Goal: Task Accomplishment & Management: Manage account settings

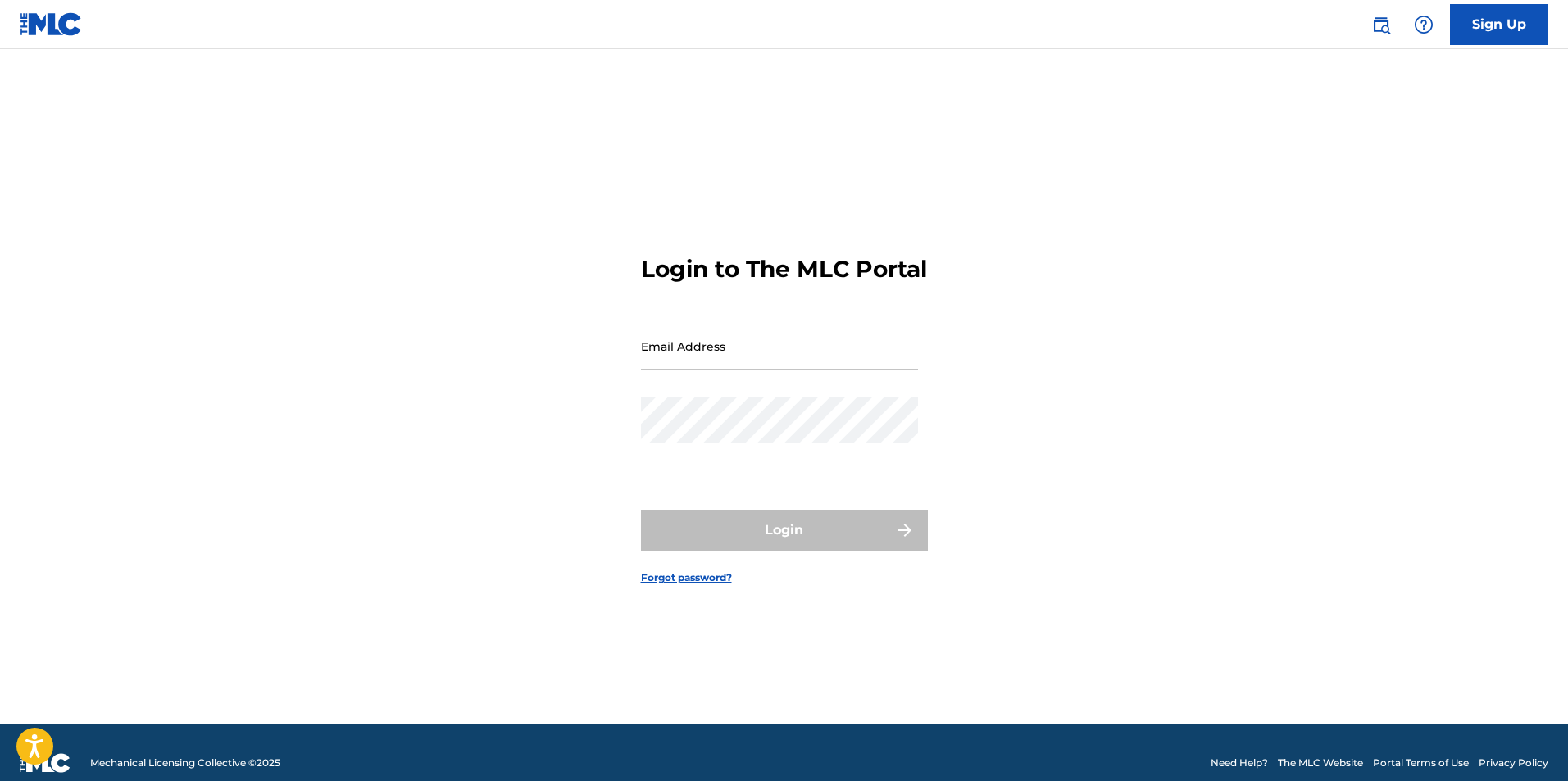
type input "[EMAIL_ADDRESS][DOMAIN_NAME]"
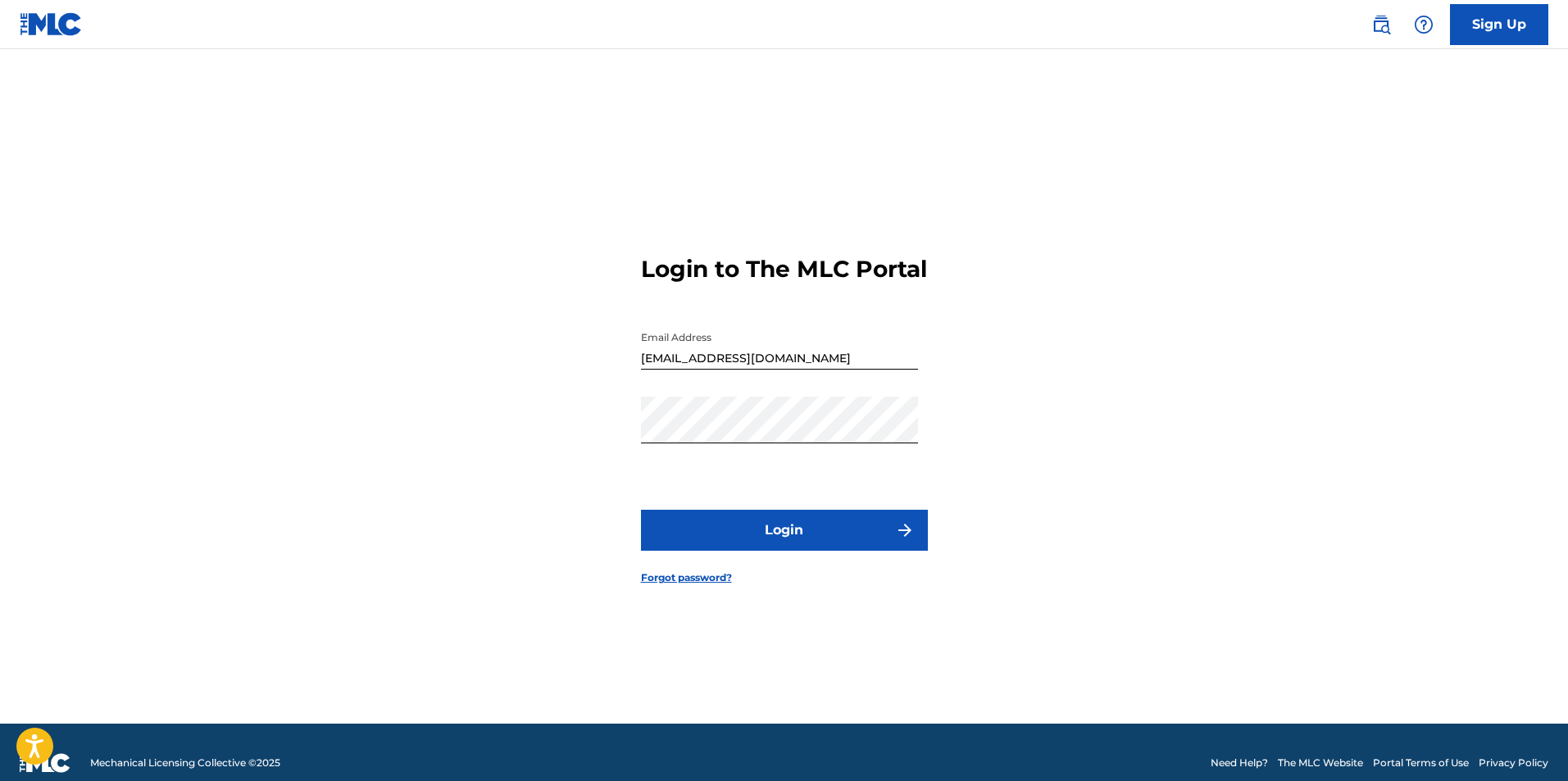
click at [837, 541] on button "Login" at bounding box center [785, 530] width 287 height 41
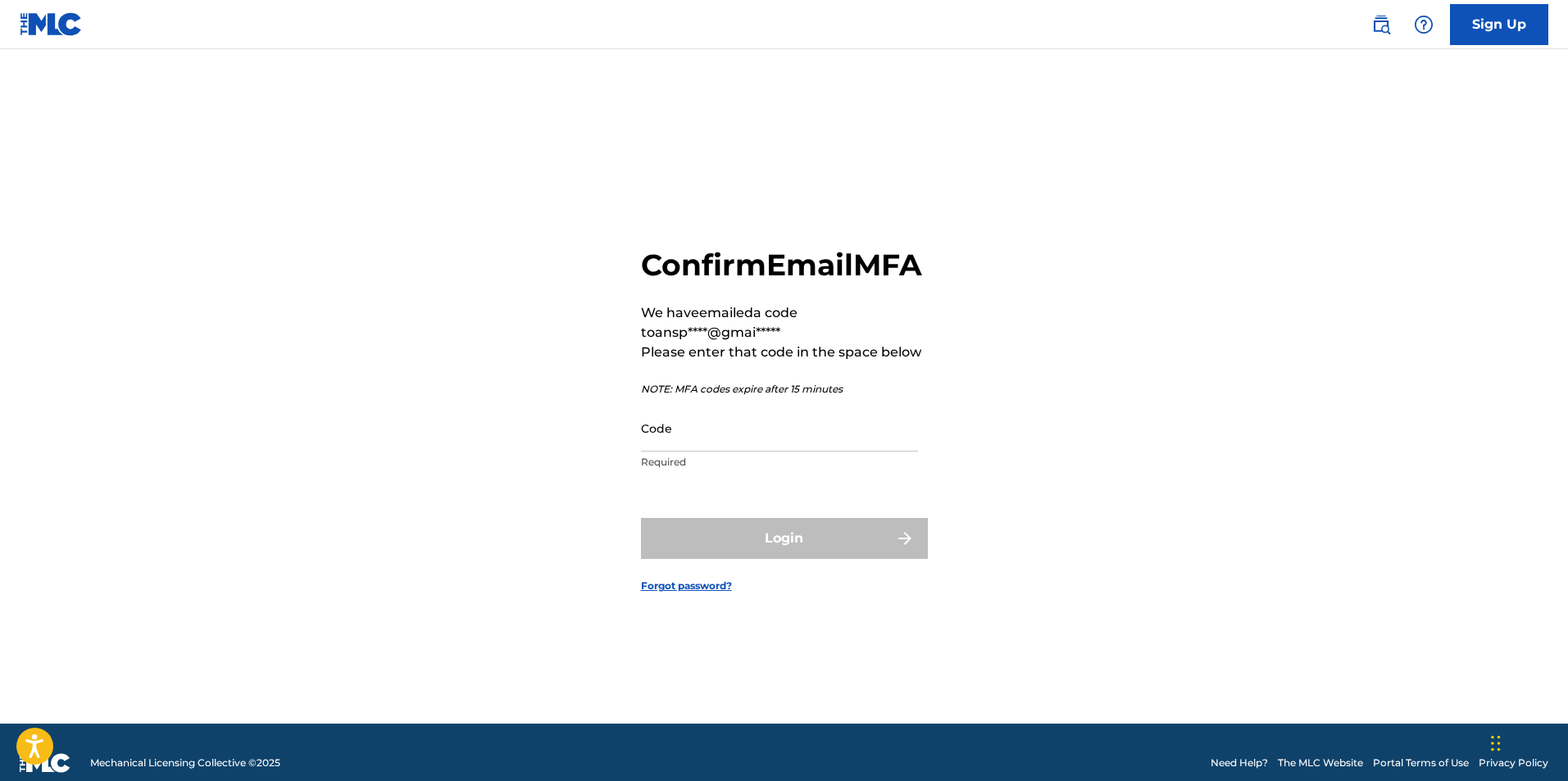
click at [690, 442] on input "Code" at bounding box center [779, 428] width 277 height 47
click at [688, 452] on input "Code" at bounding box center [779, 428] width 277 height 47
paste input "600870"
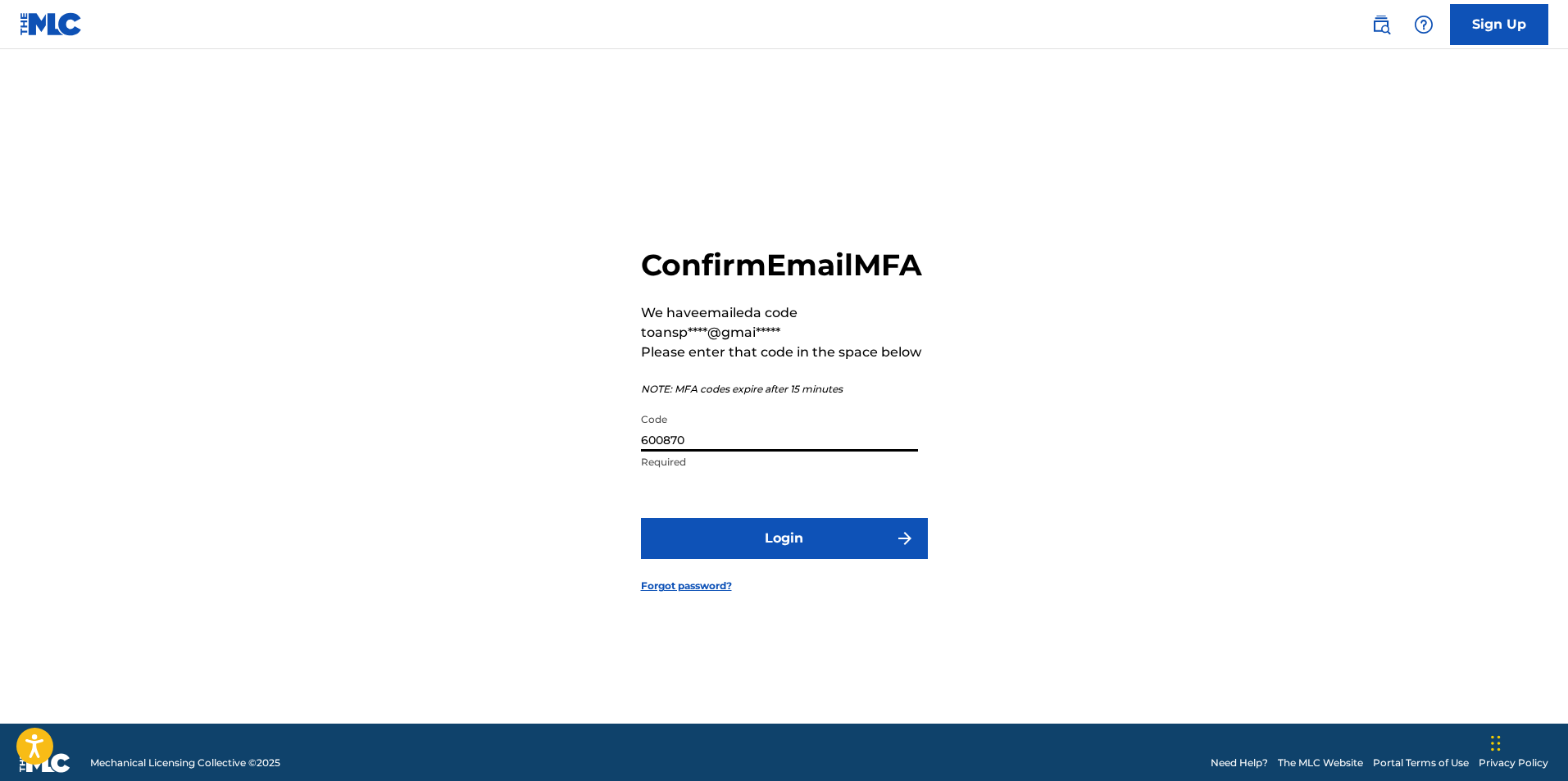
type input "600870"
click at [707, 555] on button "Login" at bounding box center [785, 538] width 287 height 41
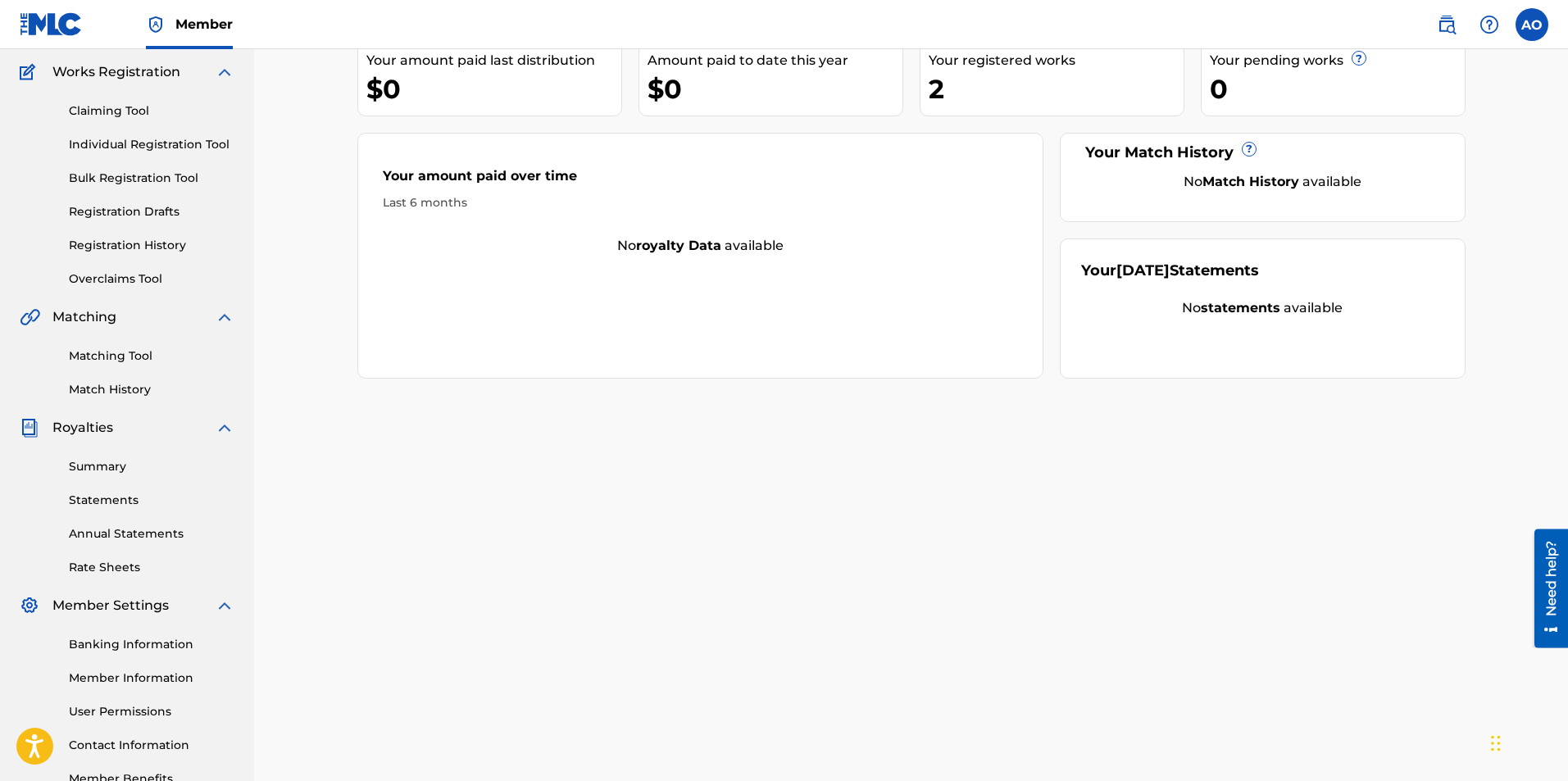
scroll to position [132, 0]
click at [157, 639] on link "Banking Information" at bounding box center [152, 644] width 166 height 17
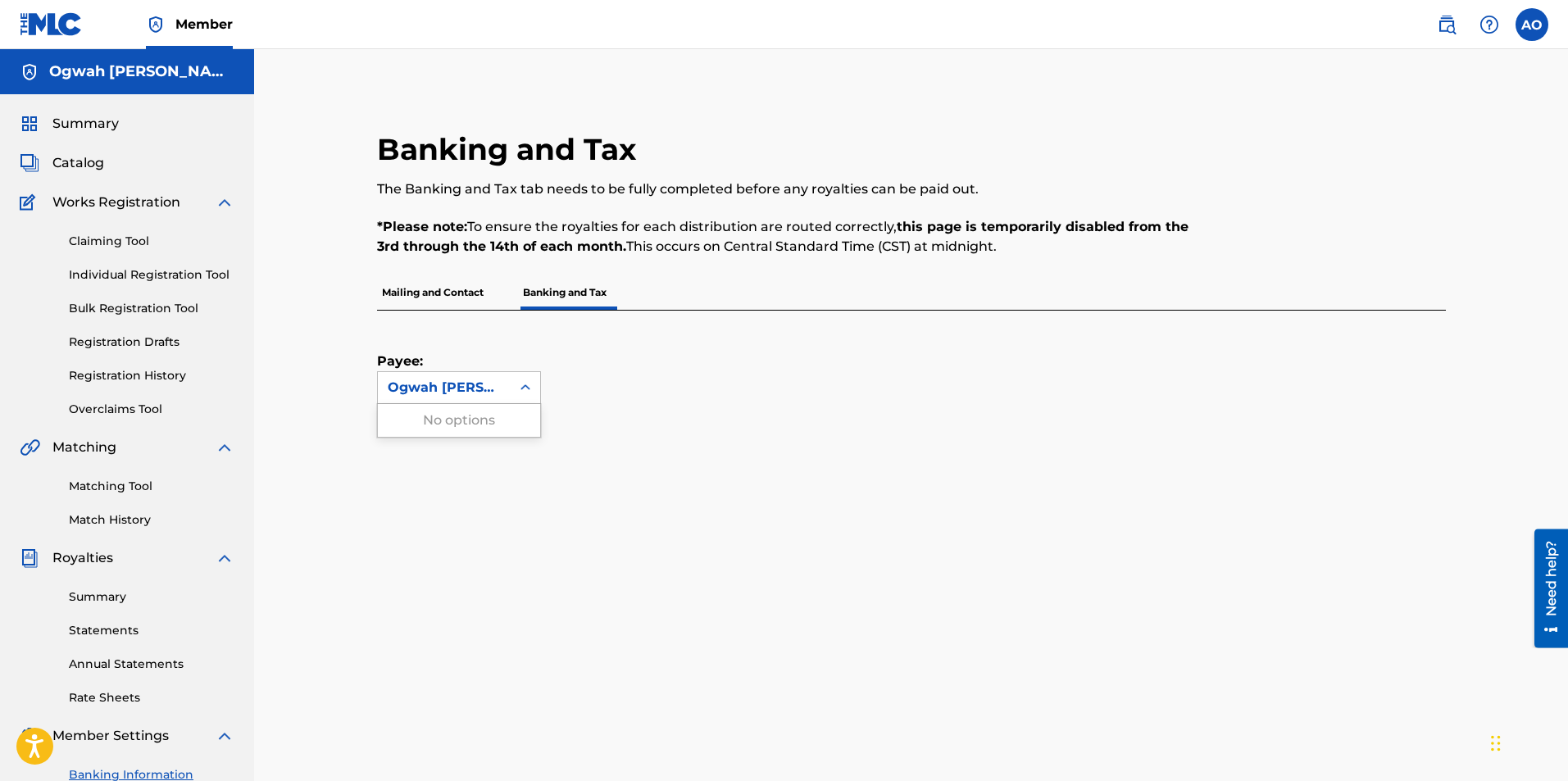
click at [523, 392] on icon at bounding box center [525, 388] width 17 height 17
click at [613, 358] on div "Payee: Use Up and Down to choose options, press Enter to select the currently f…" at bounding box center [892, 358] width 1030 height 94
click at [104, 130] on span "Summary" at bounding box center [86, 123] width 66 height 19
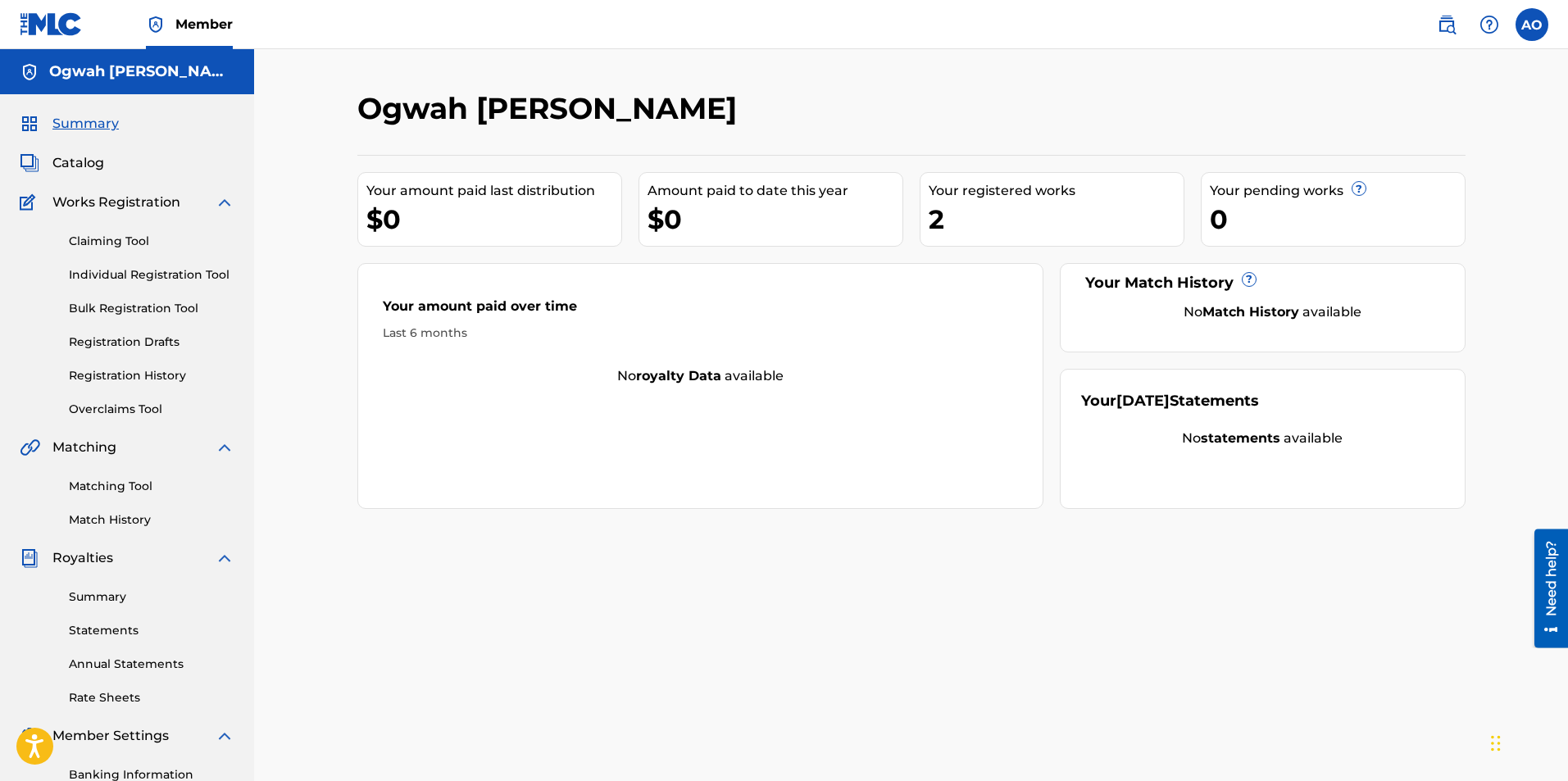
click at [116, 173] on div "Summary Catalog Works Registration Claiming Tool Individual Registration Tool B…" at bounding box center [127, 515] width 254 height 844
click at [80, 169] on span "Catalog" at bounding box center [78, 163] width 52 height 19
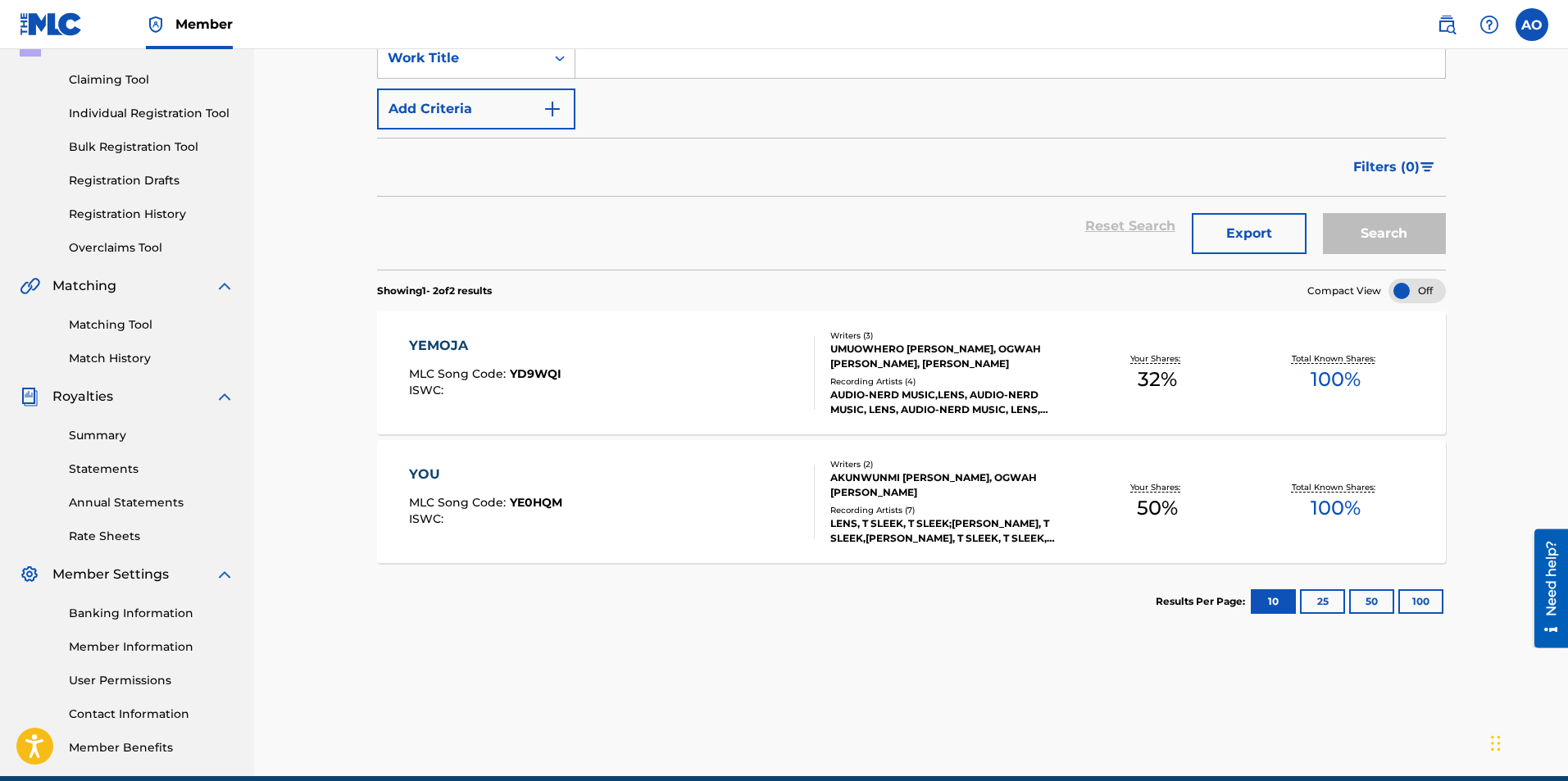
scroll to position [160, 0]
